Goal: Task Accomplishment & Management: Use online tool/utility

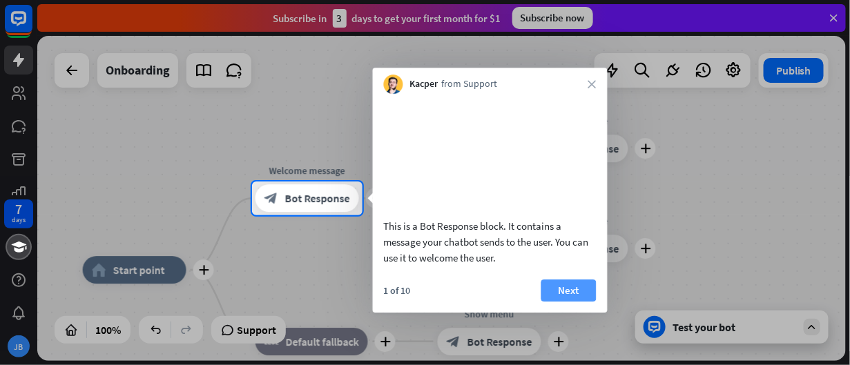
click at [573, 302] on button "Next" at bounding box center [569, 291] width 55 height 22
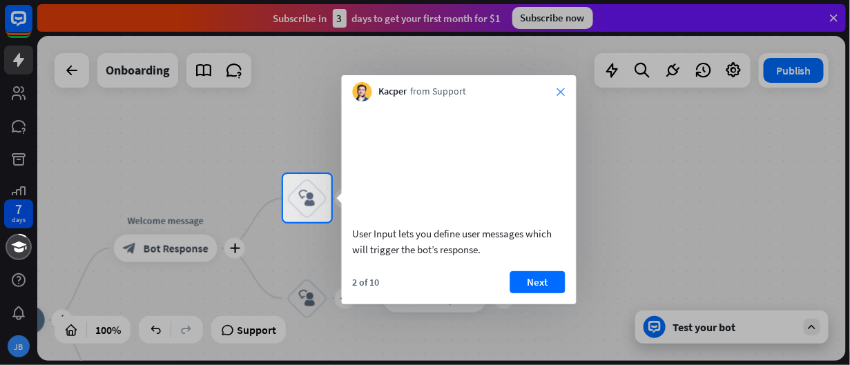
click at [558, 88] on icon "close" at bounding box center [561, 92] width 8 height 8
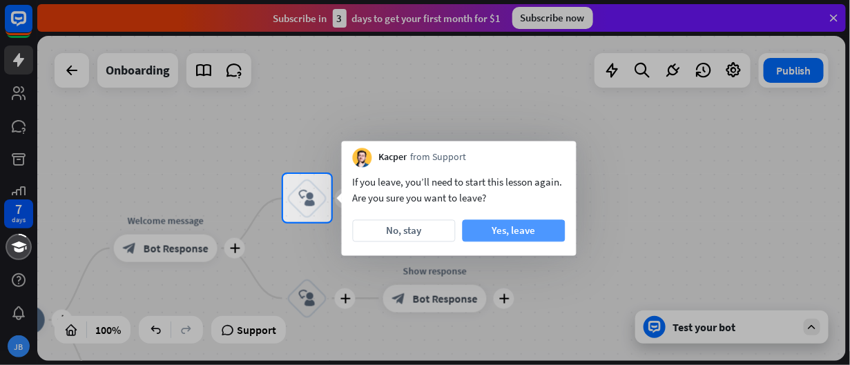
click at [519, 227] on button "Yes, leave" at bounding box center [514, 231] width 103 height 22
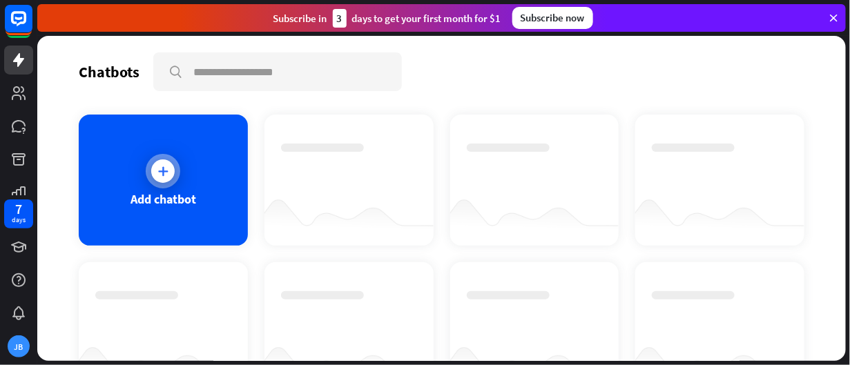
click at [182, 193] on div "Add chatbot" at bounding box center [164, 199] width 66 height 16
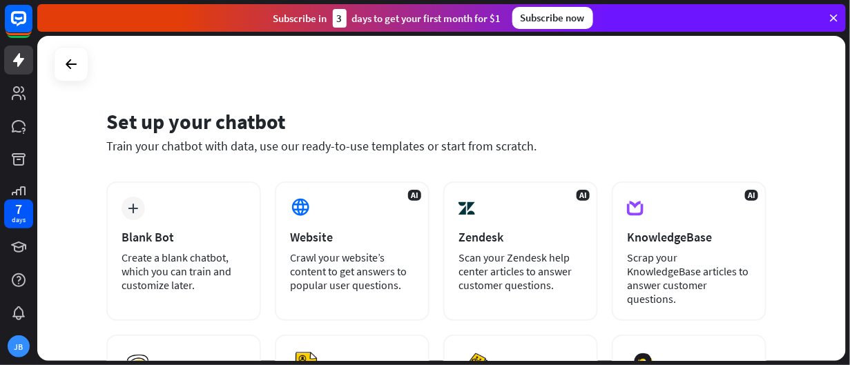
click at [182, 193] on div "plus Blank Bot Create a blank chatbot, which you can train and customize later." at bounding box center [183, 252] width 155 height 140
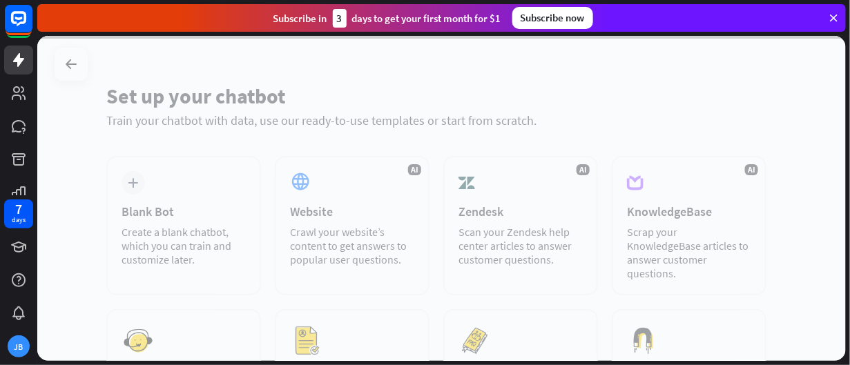
scroll to position [27, 0]
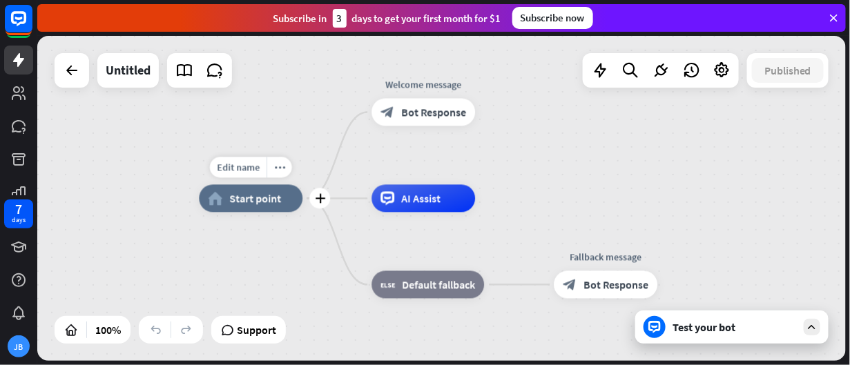
click at [281, 213] on div "Edit name more_horiz plus home_2 Start point" at bounding box center [251, 199] width 104 height 28
click at [133, 70] on div "Untitled" at bounding box center [128, 70] width 45 height 35
click at [133, 70] on div "Edit story name close ******** Cancel Save" at bounding box center [425, 182] width 850 height 365
click at [120, 72] on div "Untitled" at bounding box center [128, 70] width 45 height 35
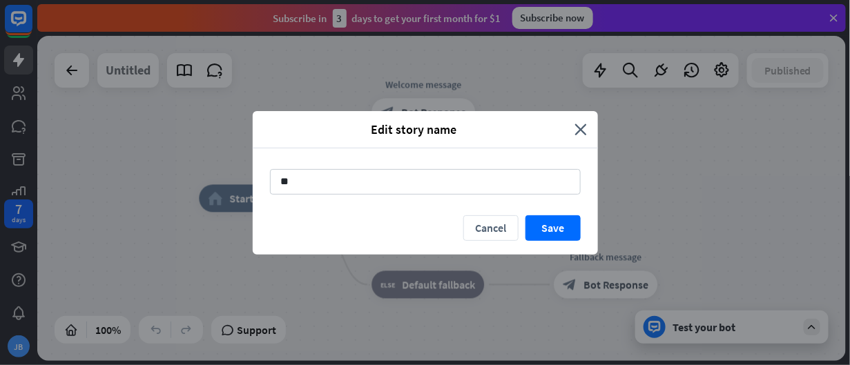
type input "*"
type input "******"
click at [555, 220] on button "Save" at bounding box center [553, 229] width 55 height 26
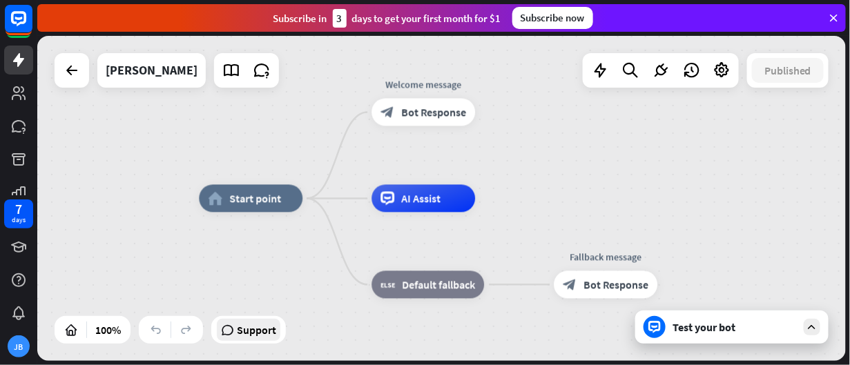
click at [256, 330] on span "Support" at bounding box center [256, 330] width 39 height 22
click at [542, 162] on div "home_2 Start point Welcome message block_bot_response Bot Response AI Assist bl…" at bounding box center [441, 198] width 809 height 325
click at [557, 153] on div "home_2 Start point Welcome message block_bot_response Bot Response AI Assist bl…" at bounding box center [441, 198] width 809 height 325
